Goal: Task Accomplishment & Management: Complete application form

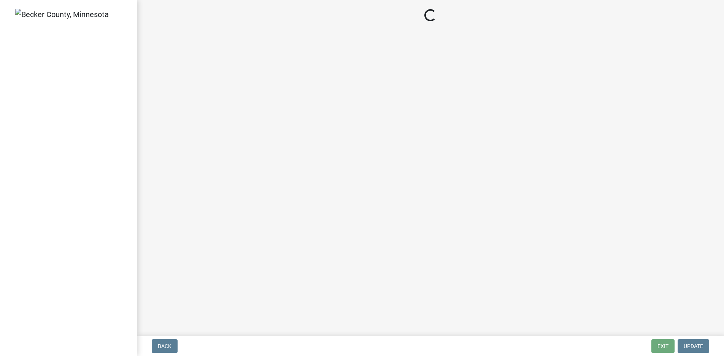
select select "952c78ef-3603-428b-9a7a-234fefdcef74"
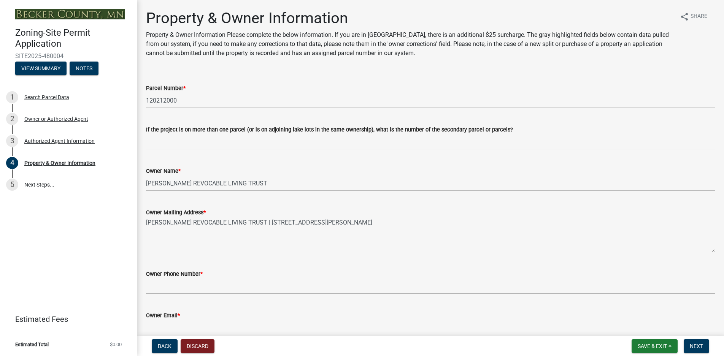
scroll to position [76, 0]
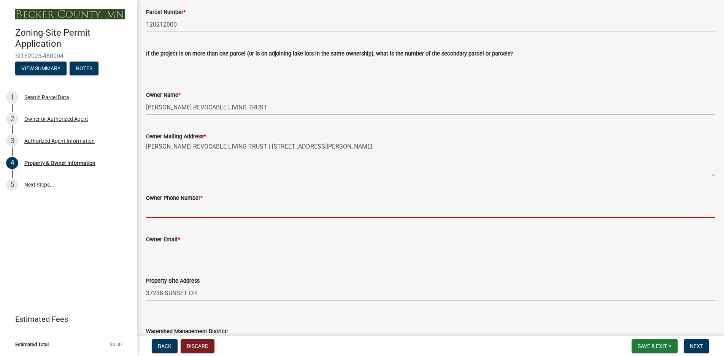
click at [180, 211] on input "Owner Phone Number *" at bounding box center [430, 211] width 569 height 16
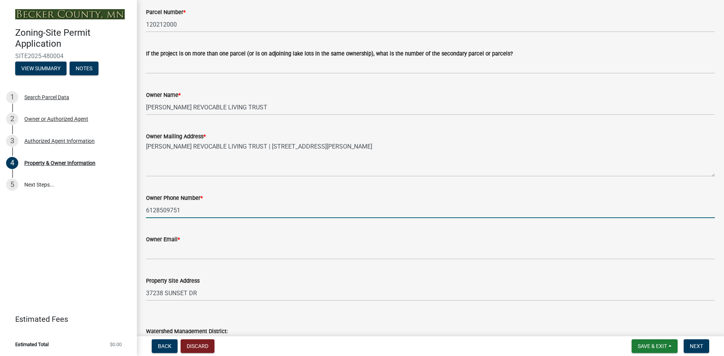
type input "6128509751"
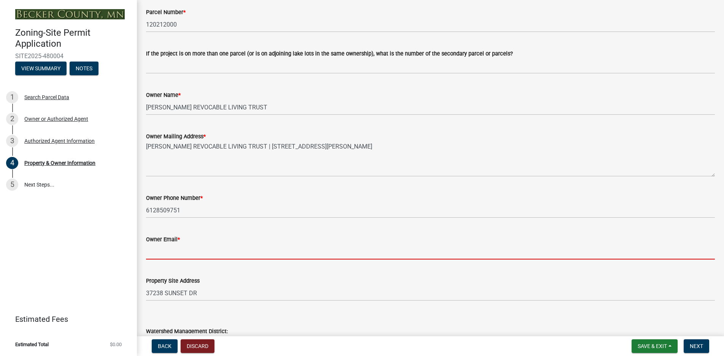
click at [152, 252] on input "Owner Email *" at bounding box center [430, 252] width 569 height 16
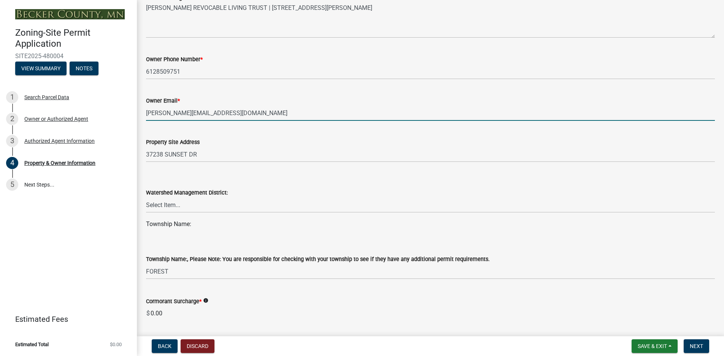
scroll to position [228, 0]
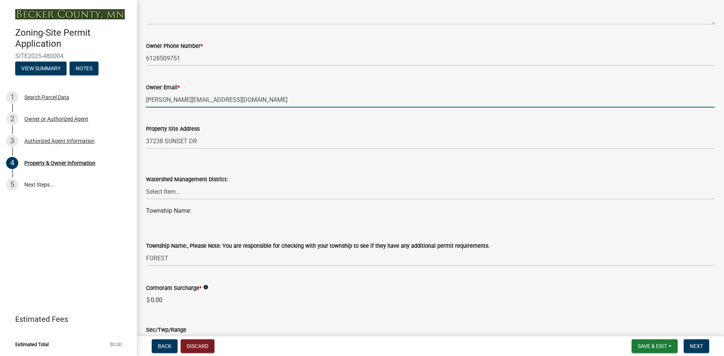
type input "[PERSON_NAME][EMAIL_ADDRESS][DOMAIN_NAME]"
click at [165, 191] on select "Select Item... PELICAN RIVER WTRSHD BUFFALO WATERSHED CORMORANT WATERSHED WILD …" at bounding box center [430, 192] width 569 height 16
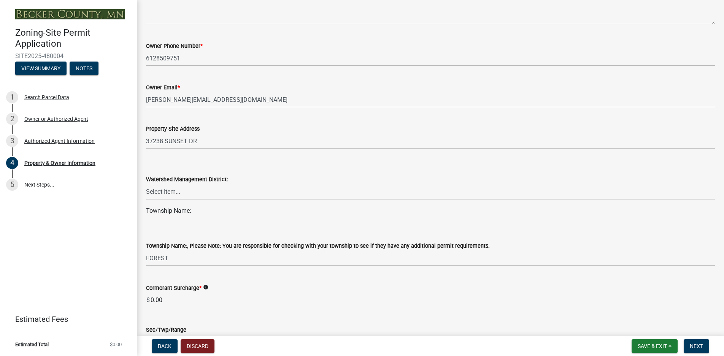
click at [165, 191] on select "Select Item... PELICAN RIVER WTRSHD BUFFALO WATERSHED CORMORANT WATERSHED WILD …" at bounding box center [430, 192] width 569 height 16
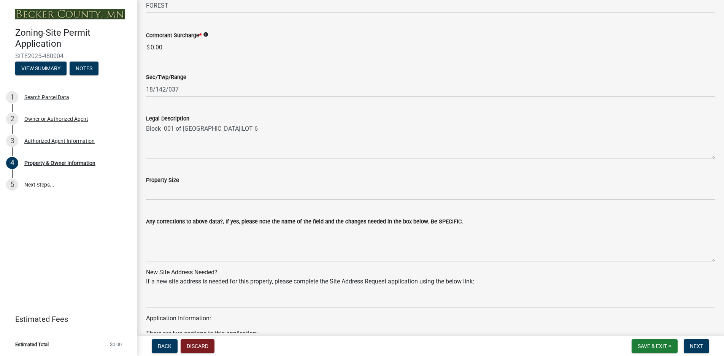
scroll to position [494, 0]
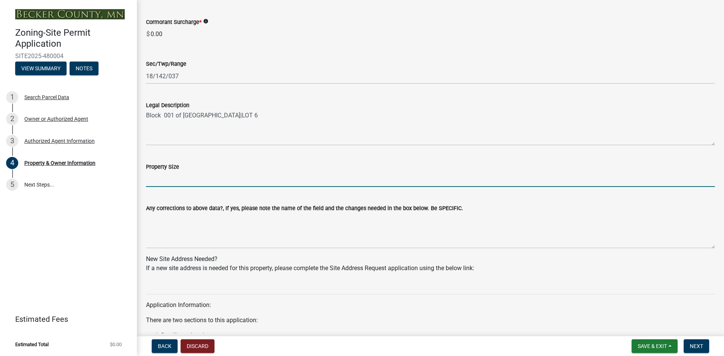
click at [161, 180] on input "Property Size" at bounding box center [430, 179] width 569 height 16
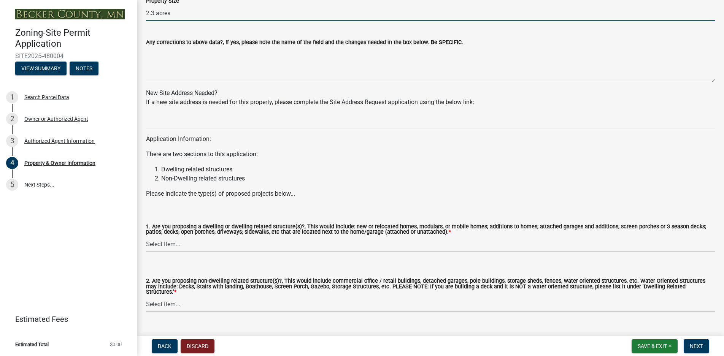
scroll to position [671, 0]
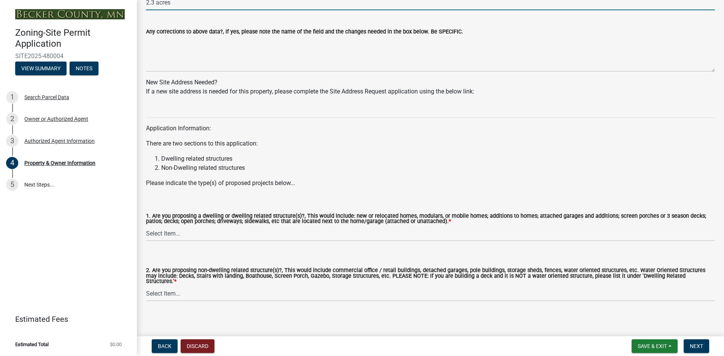
type input "2.3 acres"
click at [175, 235] on select "Select Item... Yes No" at bounding box center [430, 234] width 569 height 16
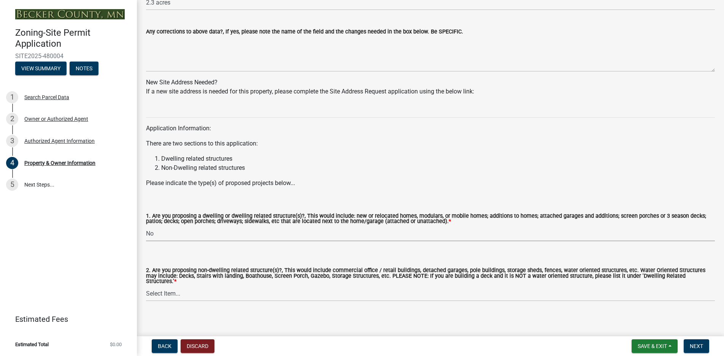
click at [146, 226] on select "Select Item... Yes No" at bounding box center [430, 234] width 569 height 16
select select "fcf6d223-6c57-4dc5-b63a-a94704169022"
click at [158, 288] on select "Select Item... Yes No" at bounding box center [430, 294] width 569 height 16
click at [146, 286] on select "Select Item... Yes No" at bounding box center [430, 294] width 569 height 16
select select "5a5634ed-f11e-4c7b-90e1-096e6cfd17b9"
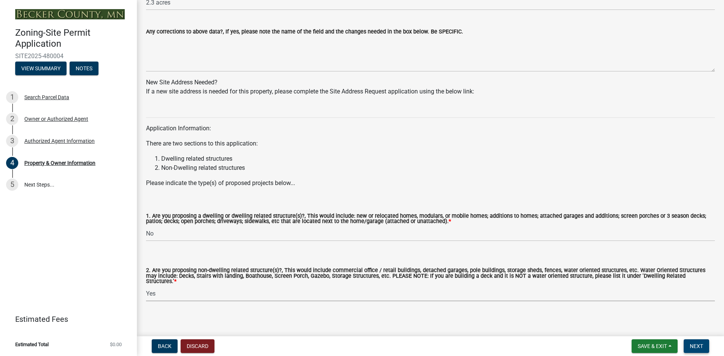
click at [695, 343] on span "Next" at bounding box center [696, 346] width 13 height 6
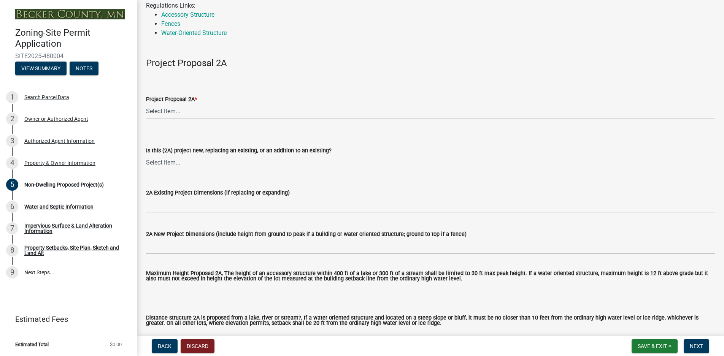
scroll to position [76, 0]
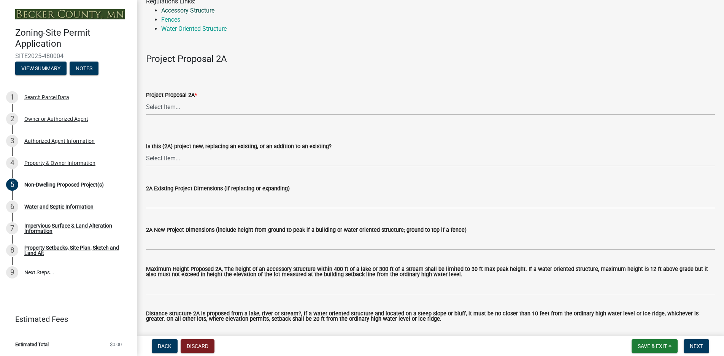
click at [201, 9] on link "Accessory Structure" at bounding box center [187, 10] width 53 height 7
click at [167, 106] on select "Select Item... N/A Commercial Office/Retail Building Detached Garage Pole Build…" at bounding box center [430, 108] width 569 height 16
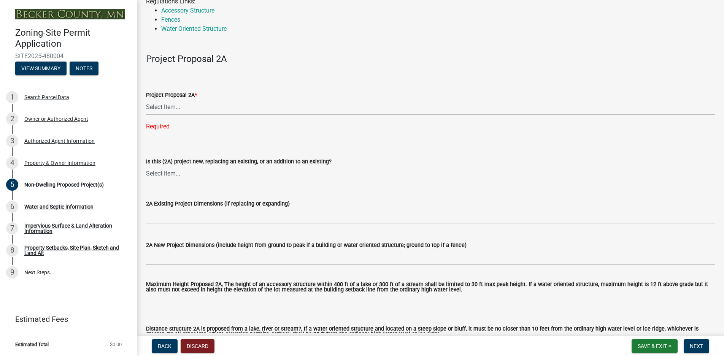
click at [165, 108] on select "Select Item... N/A Commercial Office/Retail Building Detached Garage Pole Build…" at bounding box center [430, 108] width 569 height 16
click at [146, 100] on select "Select Item... N/A Commercial Office/Retail Building Detached Garage Pole Build…" at bounding box center [430, 108] width 569 height 16
select select "45899473-49f8-456b-a472-3937cb76b7e8"
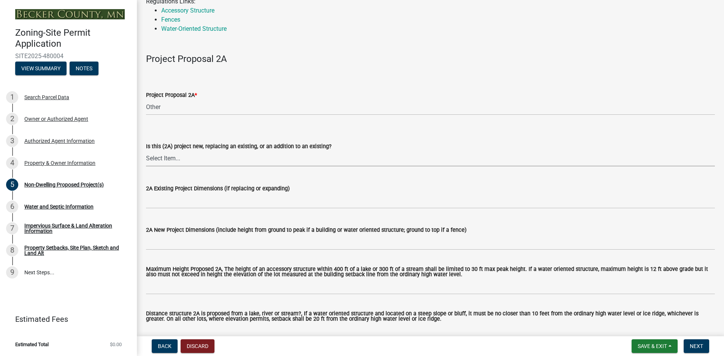
click at [162, 158] on select "Select Item... New to Property (new or used structure) Relocating/moving existi…" at bounding box center [430, 159] width 569 height 16
click at [146, 151] on select "Select Item... New to Property (new or used structure) Relocating/moving existi…" at bounding box center [430, 159] width 569 height 16
select select "68d85482-c11a-4398-9267-999385c995bf"
click at [187, 188] on label "2A Existing Project Dimensions (if replacing or expanding)" at bounding box center [218, 188] width 144 height 5
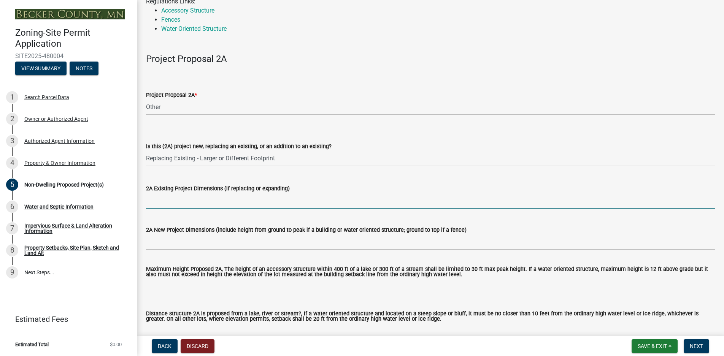
click at [187, 193] on input "2A Existing Project Dimensions (if replacing or expanding)" at bounding box center [430, 201] width 569 height 16
click at [162, 203] on input "2A Existing Project Dimensions (if replacing or expanding)" at bounding box center [430, 201] width 569 height 16
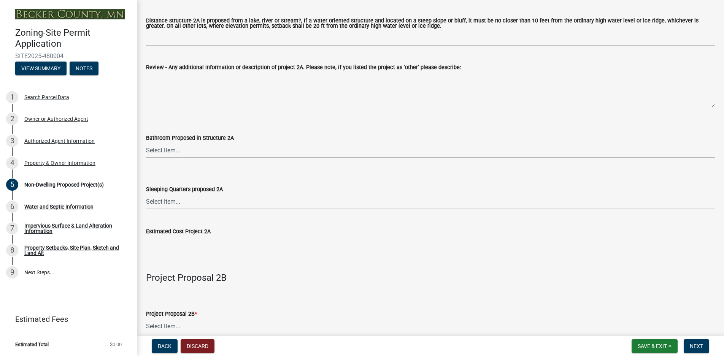
scroll to position [380, 0]
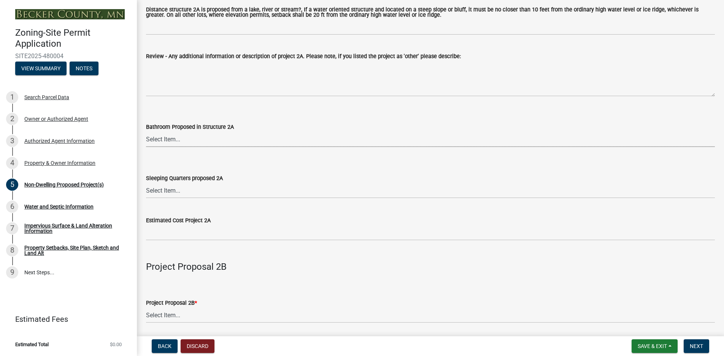
click at [169, 141] on select "Select Item... N/A Yes No" at bounding box center [430, 140] width 569 height 16
click at [146, 132] on select "Select Item... N/A Yes No" at bounding box center [430, 140] width 569 height 16
select select "c901b724-8e9a-499b-811d-f72064c7192a"
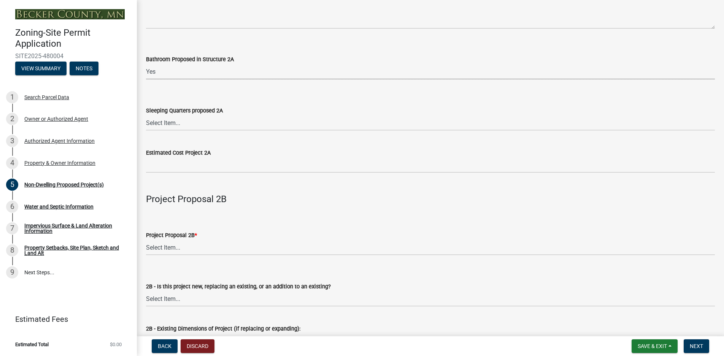
scroll to position [456, 0]
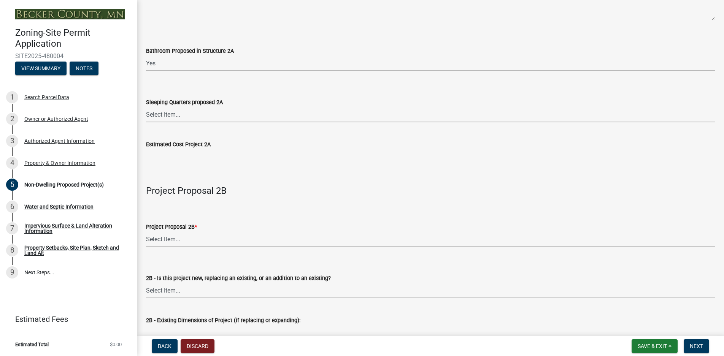
click at [171, 115] on select "Select Item... N/A Yes No" at bounding box center [430, 115] width 569 height 16
click at [146, 108] on select "Select Item... N/A Yes No" at bounding box center [430, 115] width 569 height 16
select select "2f5256da-032f-4d83-a987-757f6ff4d08a"
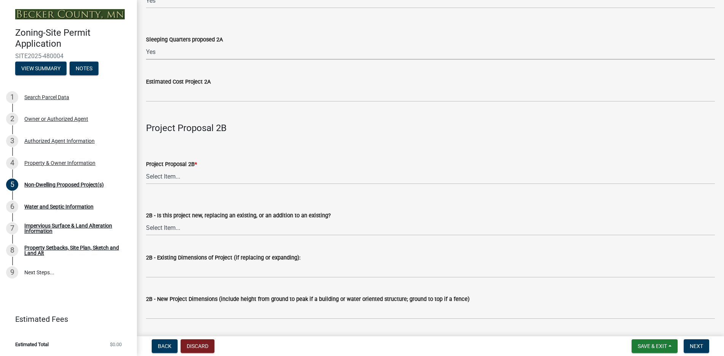
scroll to position [532, 0]
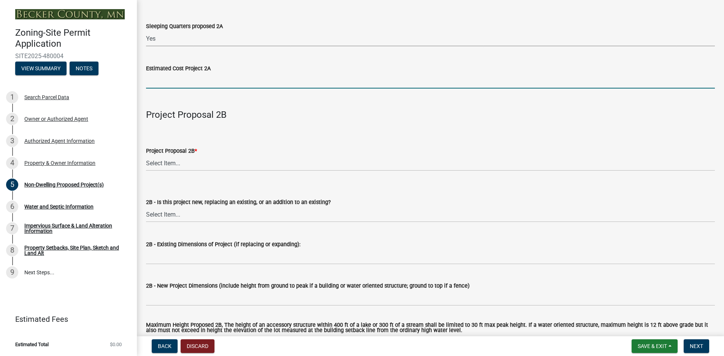
click at [164, 82] on input "text" at bounding box center [430, 81] width 569 height 16
type input "150000"
click at [176, 150] on label "Project Proposal 2B *" at bounding box center [171, 151] width 51 height 5
click at [176, 156] on select "Select Item... N/A Commercial Office/Retail Building Detached Garage Pole Build…" at bounding box center [430, 164] width 569 height 16
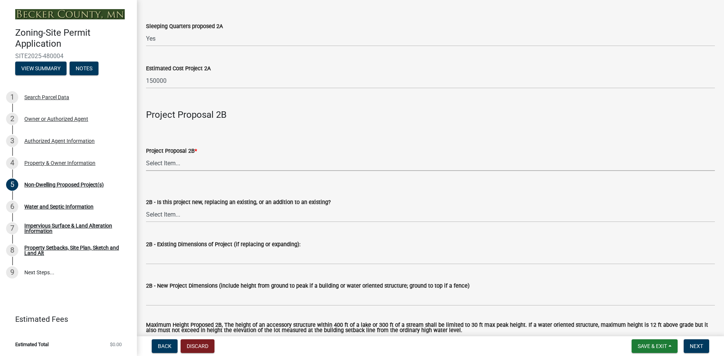
click at [170, 164] on select "Select Item... N/A Commercial Office/Retail Building Detached Garage Pole Build…" at bounding box center [430, 164] width 569 height 16
click at [146, 156] on select "Select Item... N/A Commercial Office/Retail Building Detached Garage Pole Build…" at bounding box center [430, 164] width 569 height 16
select select "631cb132-8247-428e-8497-89422107eaf4"
click at [160, 217] on select "Select Item... New to Property (new or used structure) Relocating/moving existi…" at bounding box center [430, 215] width 569 height 16
click at [146, 208] on select "Select Item... New to Property (new or used structure) Relocating/moving existi…" at bounding box center [430, 215] width 569 height 16
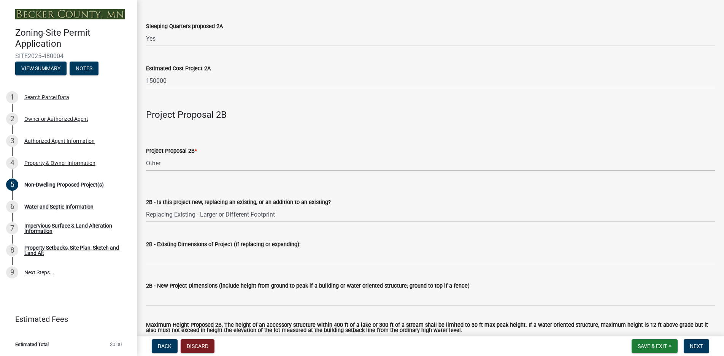
select select "13ff1540-f528-4da3-932f-6dbc07425acb"
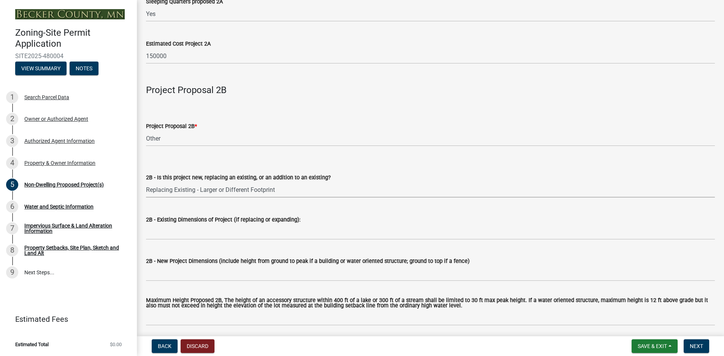
scroll to position [570, 0]
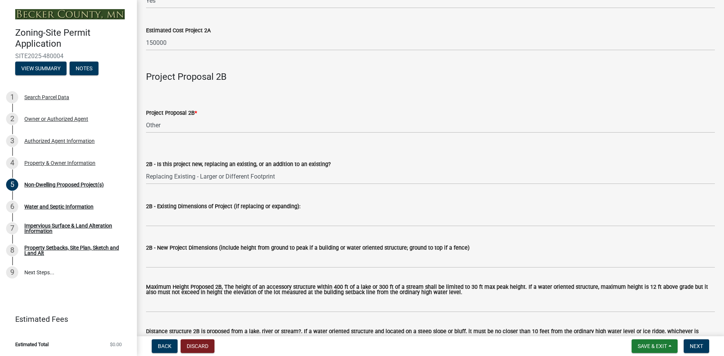
click at [196, 209] on label "2B - Existing Dimensions of Project (if replacing or expanding):" at bounding box center [223, 206] width 154 height 5
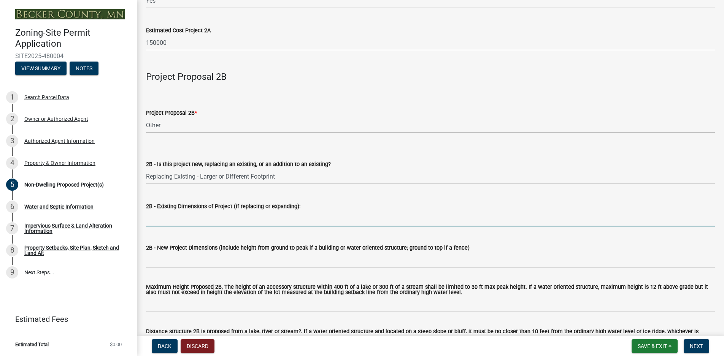
click at [196, 211] on input "2B - Existing Dimensions of Project (if replacing or expanding):" at bounding box center [430, 219] width 569 height 16
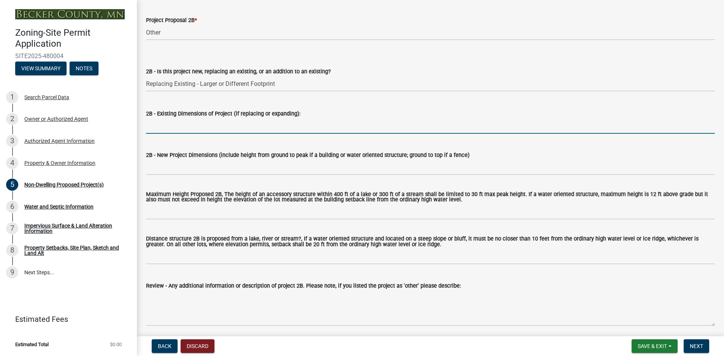
scroll to position [684, 0]
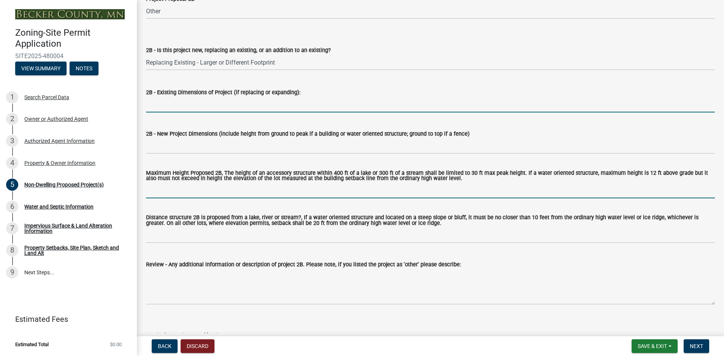
click at [161, 196] on input "Maximum Height Proposed 2B, The height of an accessory structure within 400 ft …" at bounding box center [430, 191] width 569 height 16
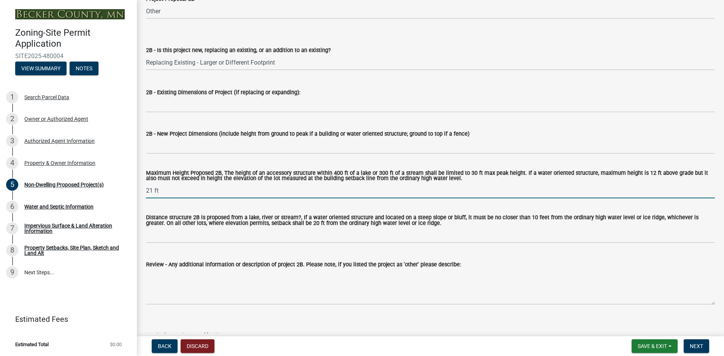
type input "21 ft"
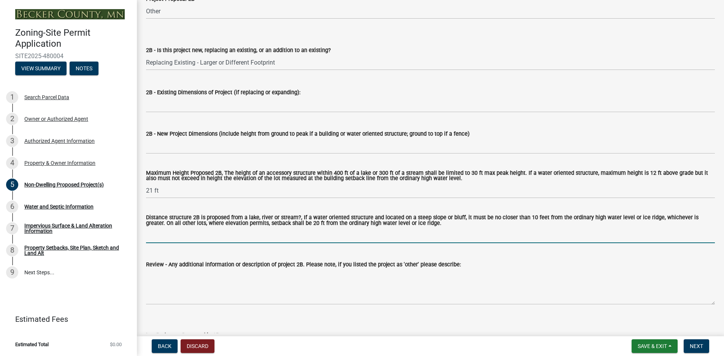
click at [165, 239] on input "Distance structure 2B is proposed from a lake, river or stream?, If a water ori…" at bounding box center [430, 236] width 569 height 16
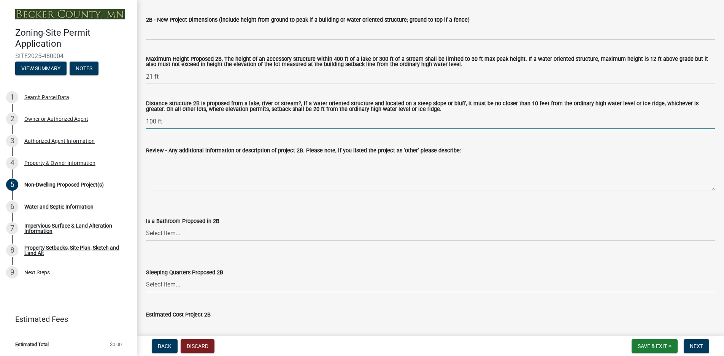
scroll to position [836, 0]
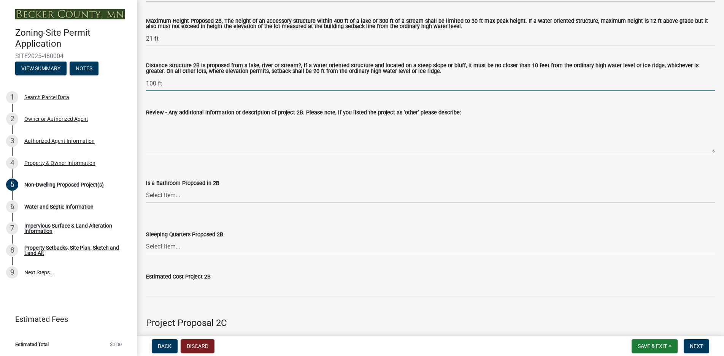
type input "100 ft"
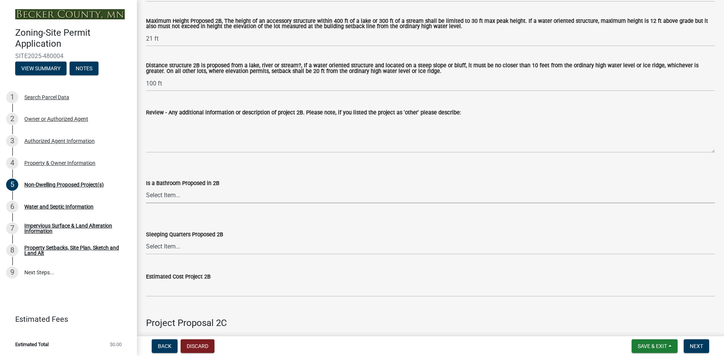
click at [170, 195] on select "Select Item... N/A Yes No" at bounding box center [430, 196] width 569 height 16
click at [146, 189] on select "Select Item... N/A Yes No" at bounding box center [430, 196] width 569 height 16
select select "87a97cb6-10b3-4f77-8f17-3c250889afe5"
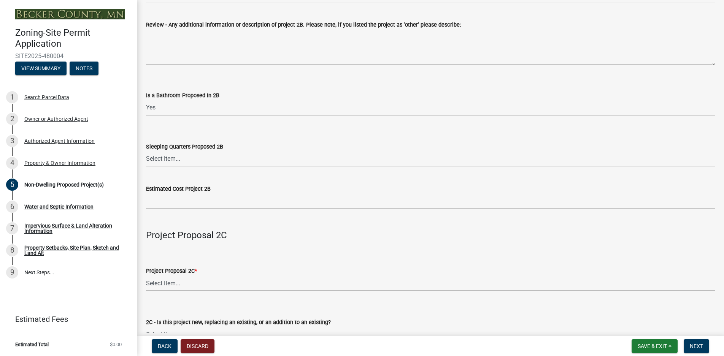
scroll to position [951, 0]
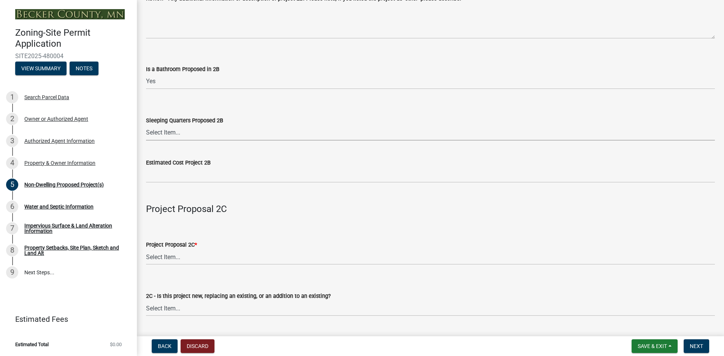
click at [173, 135] on select "Select Item... N/A Yes No" at bounding box center [430, 133] width 569 height 16
click at [146, 126] on select "Select Item... N/A Yes No" at bounding box center [430, 133] width 569 height 16
select select "39540267-234b-427f-8e85-adaa3ae8845c"
click at [195, 162] on label "Estimated Cost Project 2B" at bounding box center [178, 162] width 65 height 5
click at [195, 164] on label "Estimated Cost Project 2B" at bounding box center [178, 162] width 65 height 5
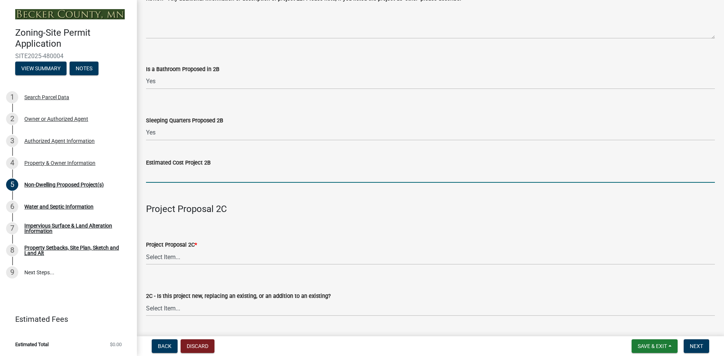
click at [164, 180] on input "text" at bounding box center [430, 175] width 569 height 16
type input "150000"
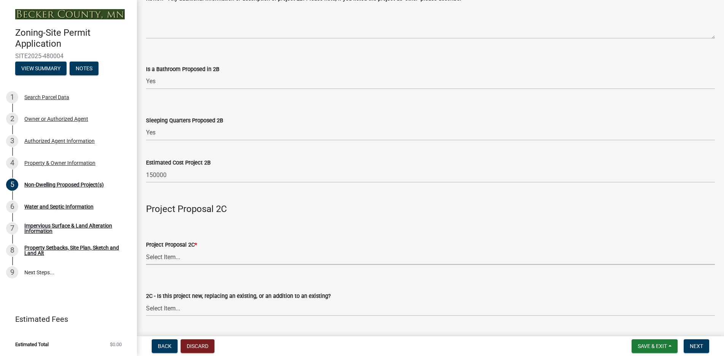
click at [171, 258] on select "Select Item... N/A Commercial Office/Retail Building Detached Garage Pole Build…" at bounding box center [430, 257] width 569 height 16
click at [146, 251] on select "Select Item... N/A Commercial Office/Retail Building Detached Garage Pole Build…" at bounding box center [430, 257] width 569 height 16
select select "e62d2446-d9c7-4970-9fab-0f1dd7e821ee"
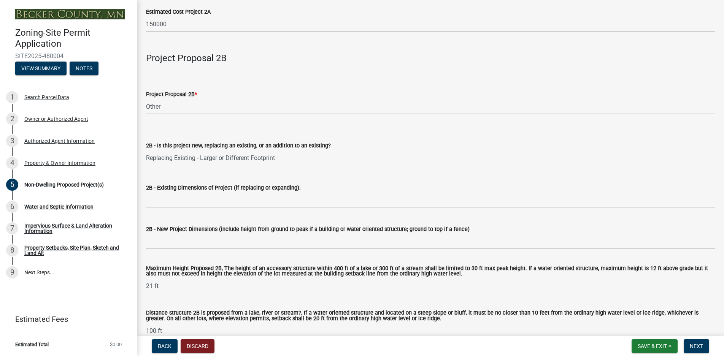
scroll to position [608, 0]
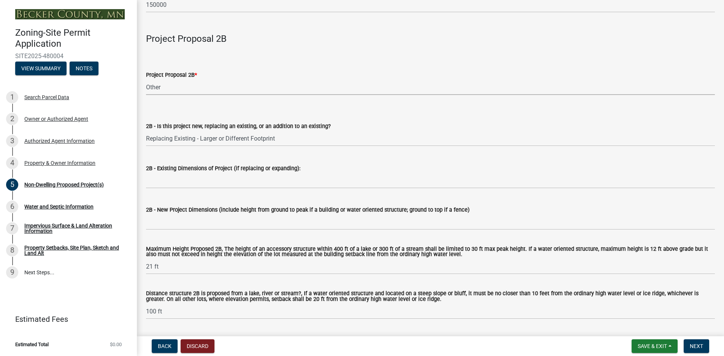
click at [175, 89] on select "Select Item... N/A Commercial Office/Retail Building Detached Garage Pole Build…" at bounding box center [430, 87] width 569 height 16
click at [146, 80] on select "Select Item... N/A Commercial Office/Retail Building Detached Garage Pole Build…" at bounding box center [430, 87] width 569 height 16
select select "258cbdbc-8629-455d-9fed-6a57bf82144e"
click at [267, 141] on select "Select Item... New to Property (new or used structure) Relocating/moving existi…" at bounding box center [430, 139] width 569 height 16
click at [438, 120] on form "2B - Is this project new, replacing an existing, or an addition to an existing?…" at bounding box center [430, 130] width 569 height 34
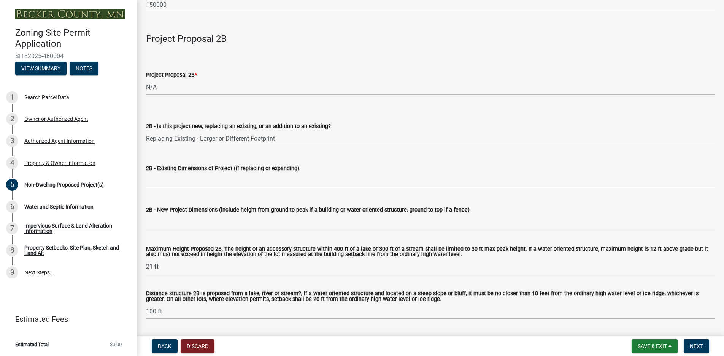
click at [194, 127] on label "2B - Is this project new, replacing an existing, or an addition to an existing?" at bounding box center [238, 126] width 185 height 5
click at [194, 131] on select "Select Item... New to Property (new or used structure) Relocating/moving existi…" at bounding box center [430, 139] width 569 height 16
click at [283, 136] on select "Select Item... New to Property (new or used structure) Relocating/moving existi…" at bounding box center [430, 139] width 569 height 16
click at [284, 137] on select "Select Item... New to Property (new or used structure) Relocating/moving existi…" at bounding box center [430, 139] width 569 height 16
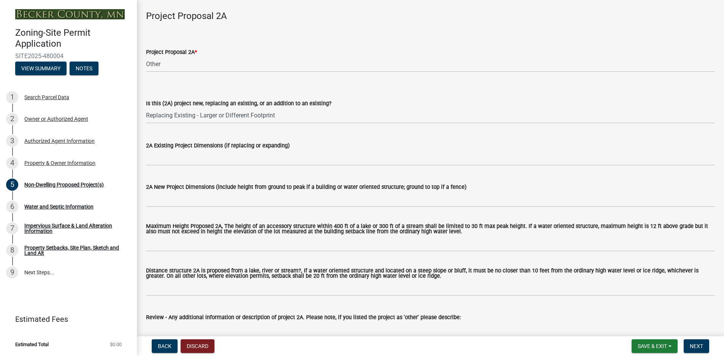
scroll to position [114, 0]
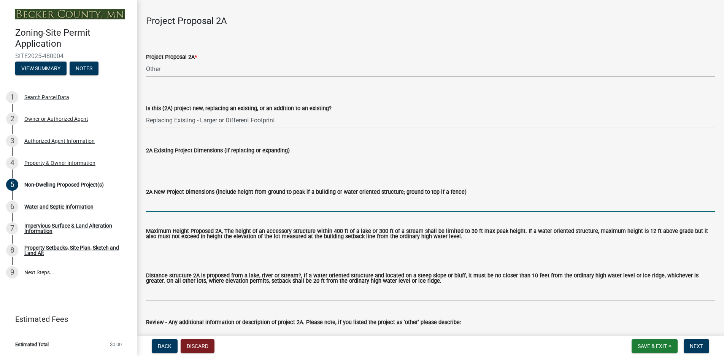
click at [162, 208] on input "2A New Project Dimensions (include height from ground to peak if a building or …" at bounding box center [430, 205] width 569 height 16
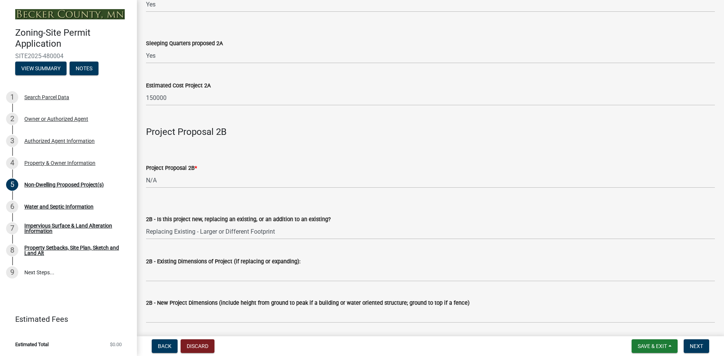
scroll to position [529, 0]
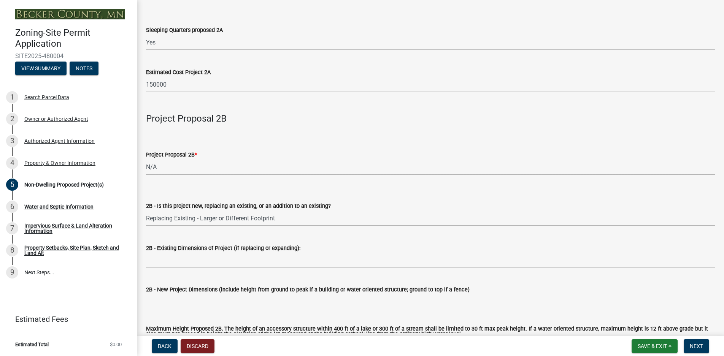
click at [162, 170] on select "Select Item... N/A Commercial Office/Retail Building Detached Garage Pole Build…" at bounding box center [430, 167] width 569 height 16
click at [192, 346] on button "Discard" at bounding box center [198, 347] width 34 height 14
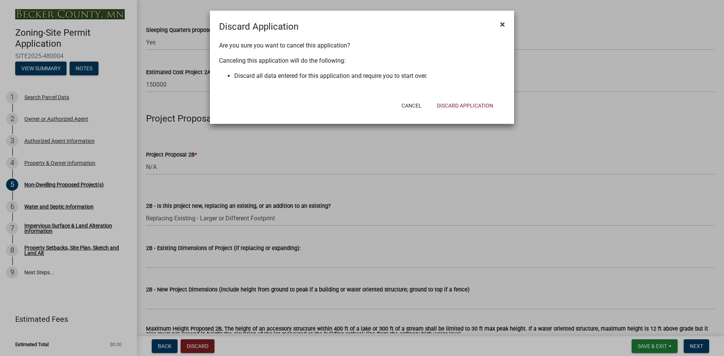
click at [502, 25] on span "×" at bounding box center [502, 24] width 5 height 11
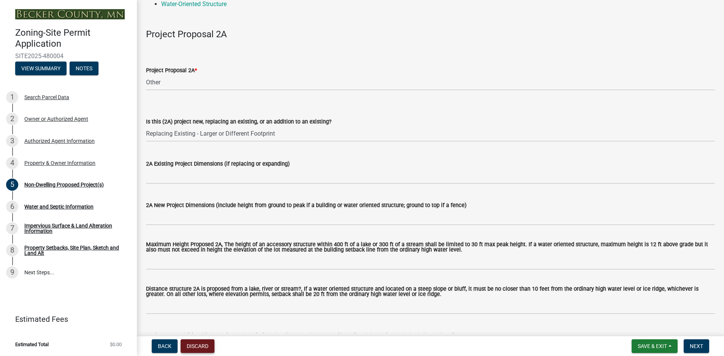
scroll to position [114, 0]
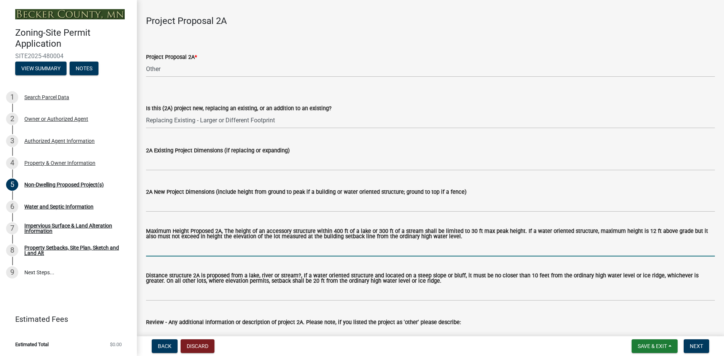
click at [174, 255] on input "Maximum Height Proposed 2A, The height of an accessory structure within 400 ft …" at bounding box center [430, 249] width 569 height 16
type input "21 ft"
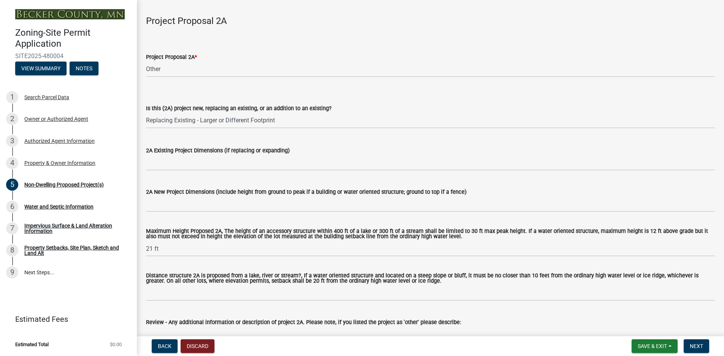
click at [177, 281] on label "Distance structure 2A is proposed from a lake, river or stream?, If a water ori…" at bounding box center [430, 278] width 569 height 11
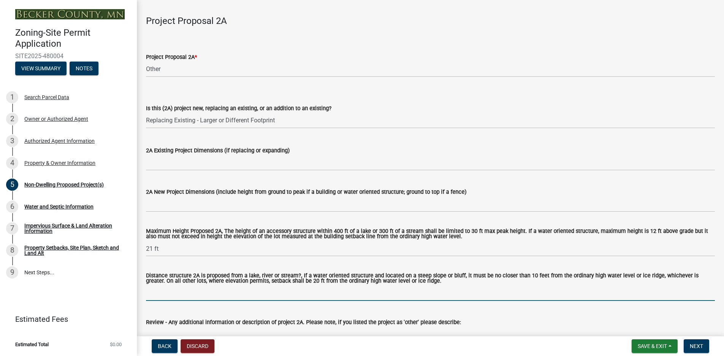
click at [177, 286] on input "Distance structure 2A is proposed from a lake, river or stream?, If a water ori…" at bounding box center [430, 294] width 569 height 16
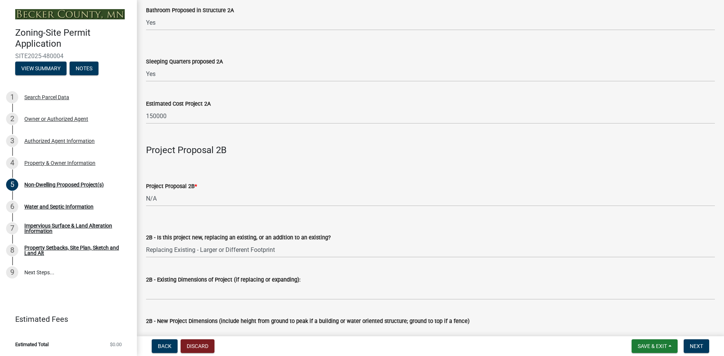
scroll to position [418, 0]
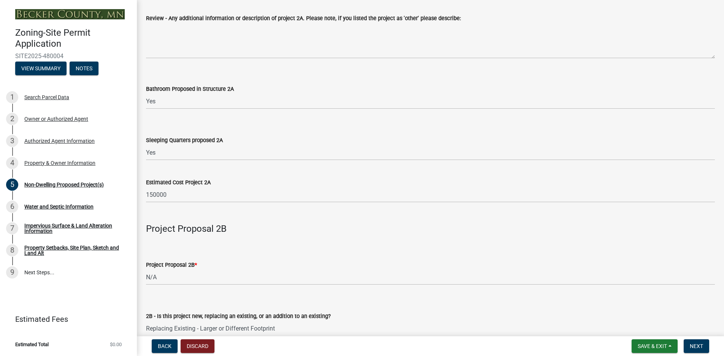
type input "100"
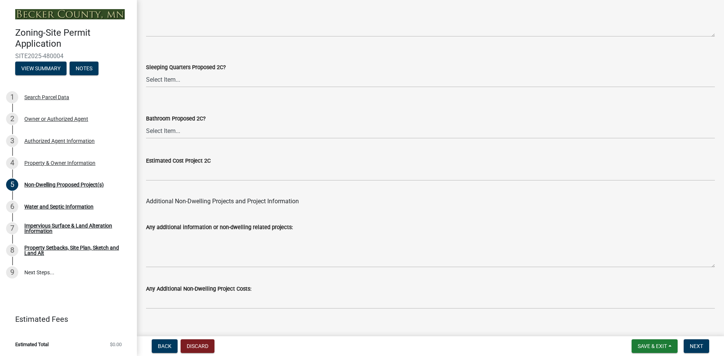
scroll to position [1452, 0]
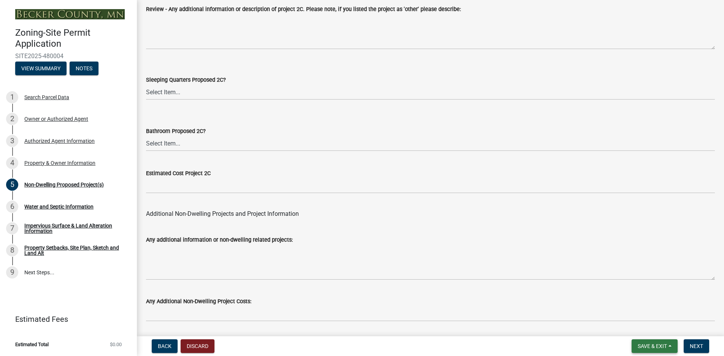
click at [659, 346] on span "Save & Exit" at bounding box center [652, 346] width 29 height 6
click at [631, 328] on button "Save & Exit" at bounding box center [647, 326] width 61 height 18
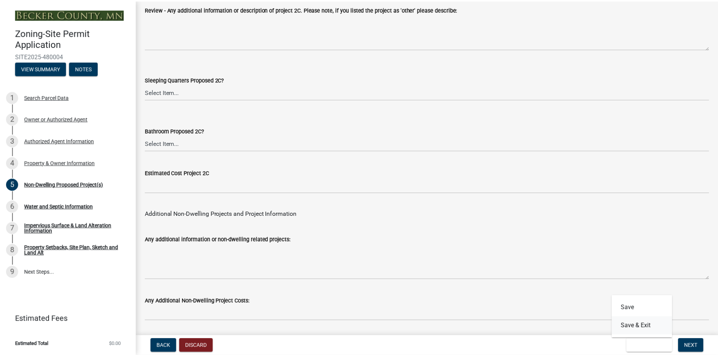
scroll to position [0, 0]
